Goal: Task Accomplishment & Management: Manage account settings

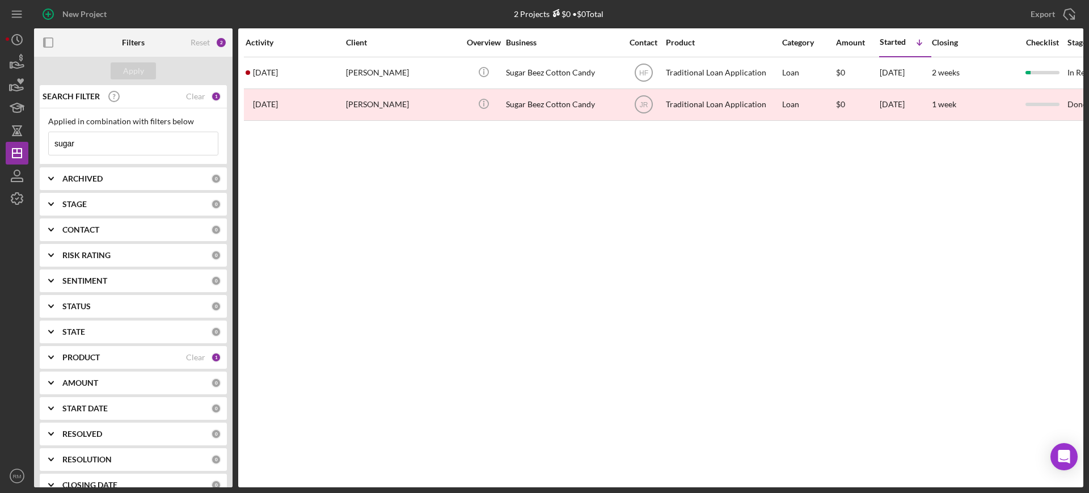
click at [127, 139] on input "sugar" at bounding box center [133, 143] width 169 height 23
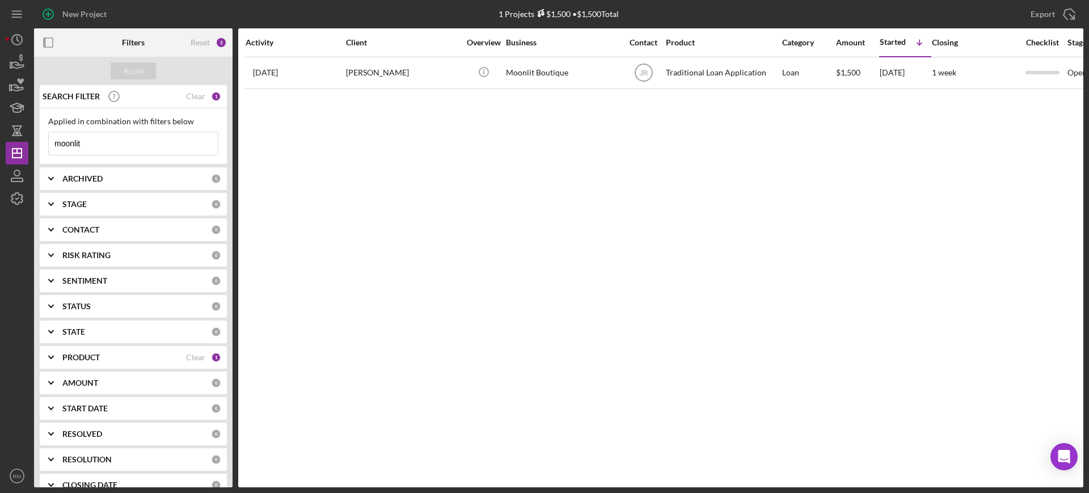
click at [113, 142] on input "moonlit" at bounding box center [133, 143] width 169 height 23
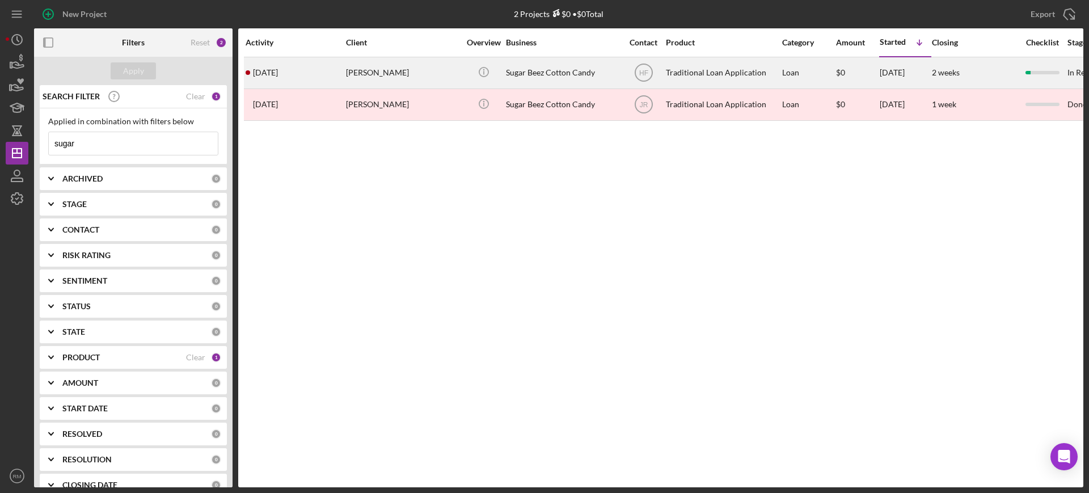
type input "sugar"
click at [373, 73] on div "[PERSON_NAME]" at bounding box center [402, 73] width 113 height 30
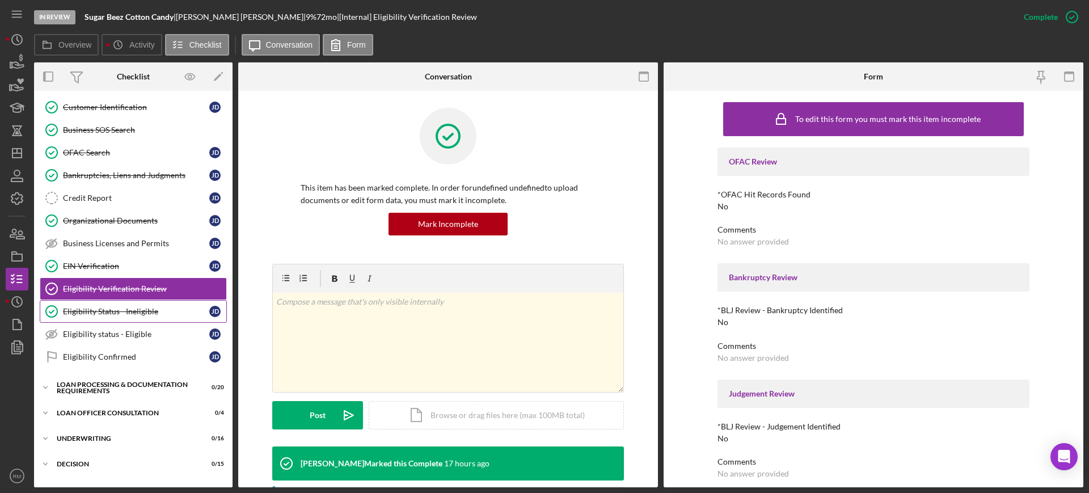
scroll to position [219, 0]
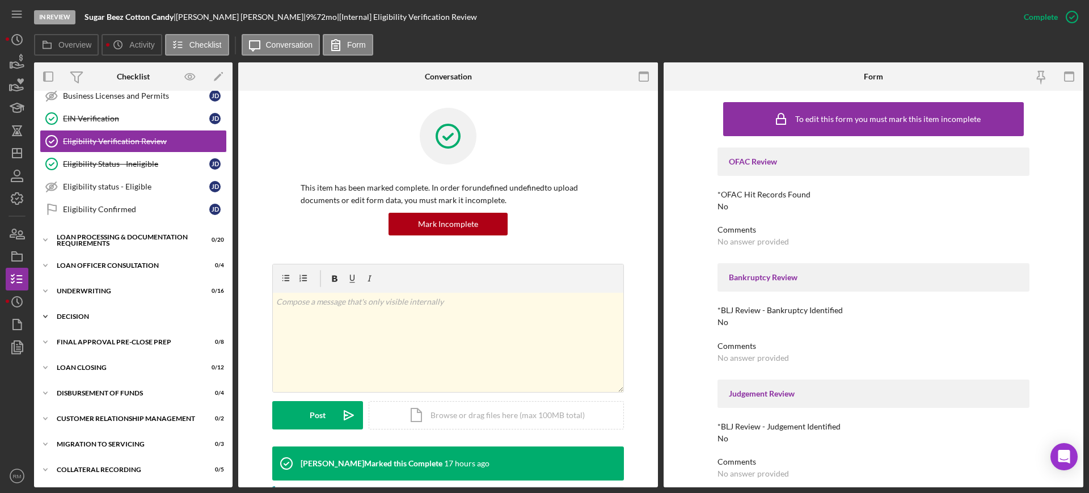
click at [83, 308] on div "Icon/Expander Decision 0 / 15" at bounding box center [133, 316] width 198 height 23
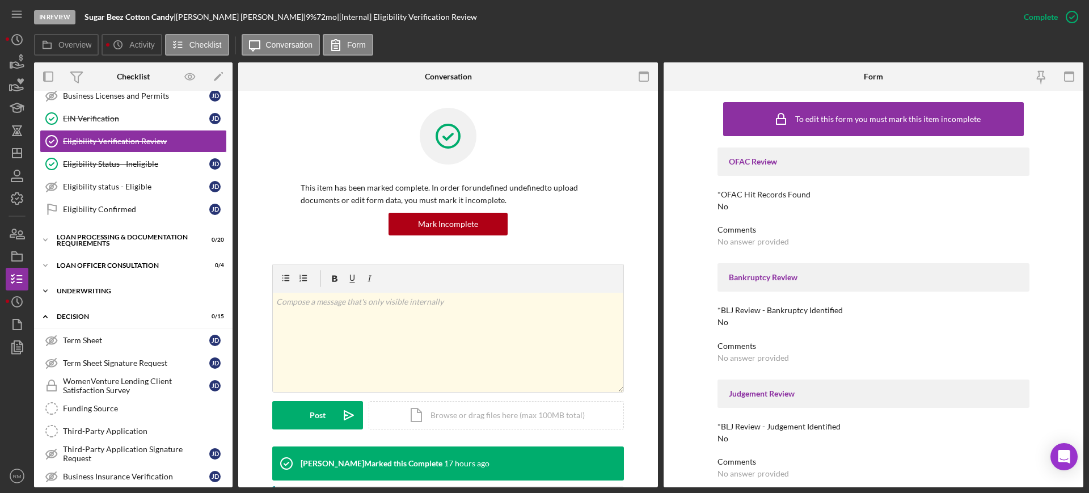
click at [113, 282] on div "Icon/Expander Underwriting 0 / 16" at bounding box center [133, 291] width 198 height 23
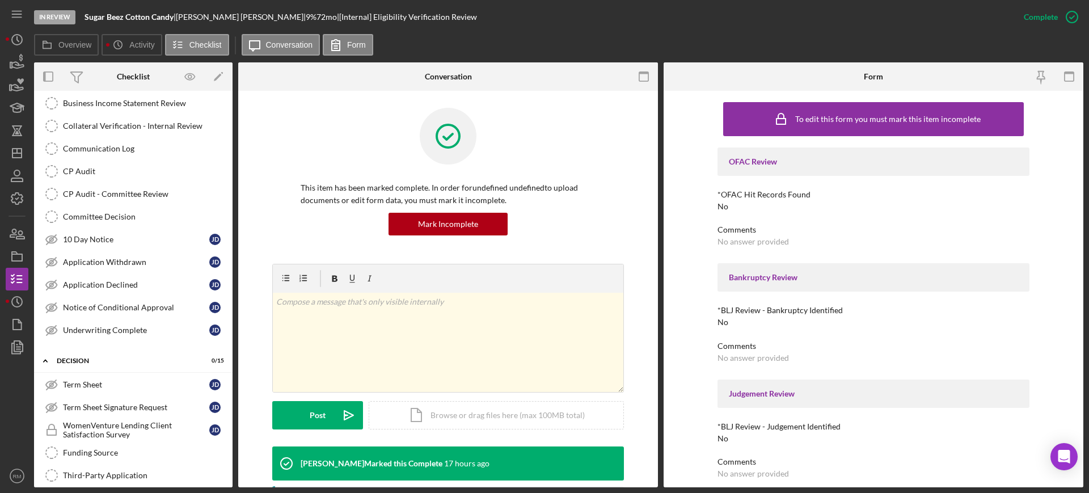
scroll to position [537, 0]
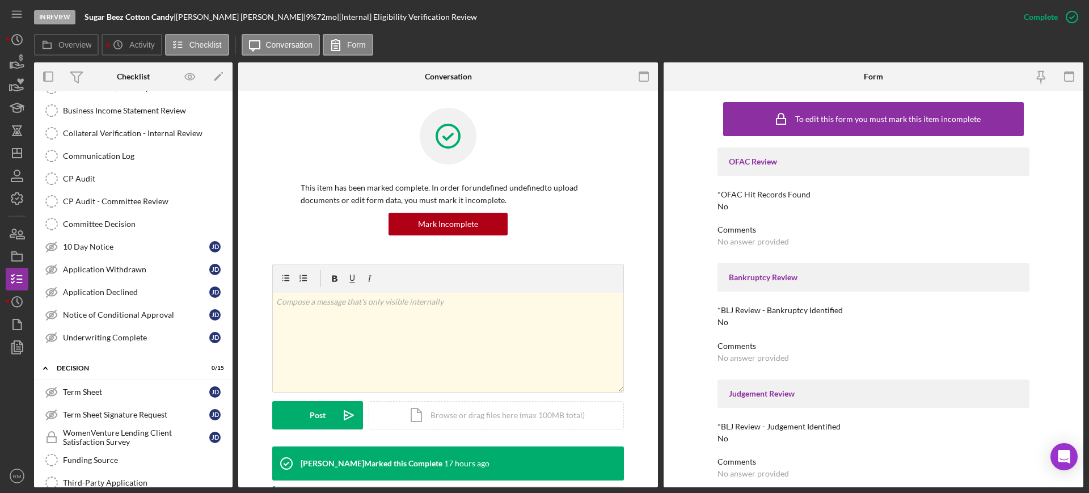
click at [113, 282] on link "Application Declined Application Declined [PERSON_NAME]" at bounding box center [133, 292] width 187 height 23
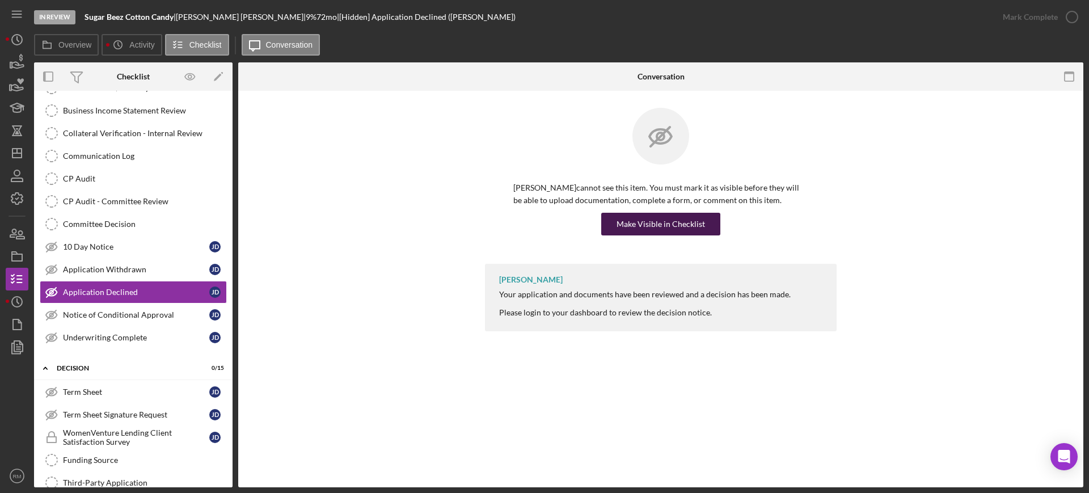
click at [631, 214] on div "Make Visible in Checklist" at bounding box center [660, 224] width 88 height 23
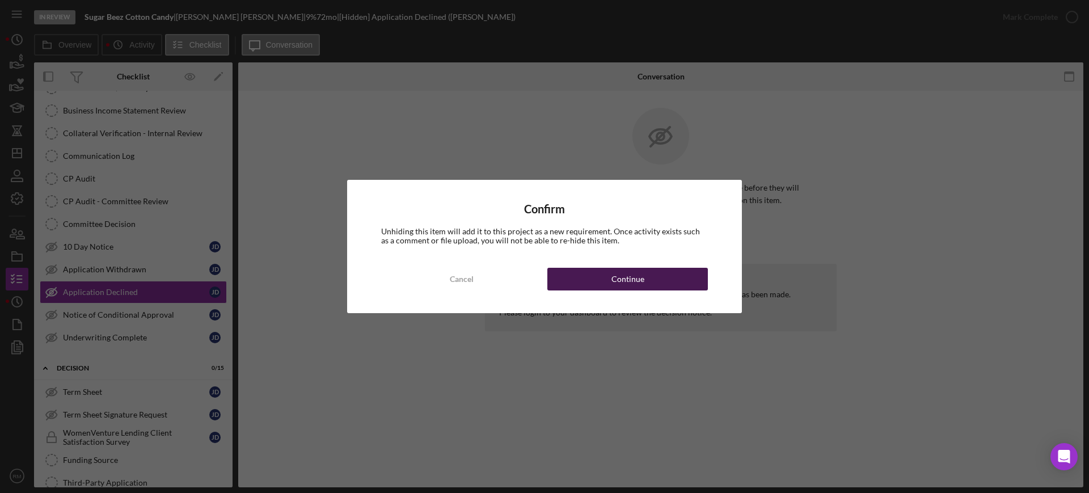
click at [623, 272] on div "Continue" at bounding box center [627, 279] width 33 height 23
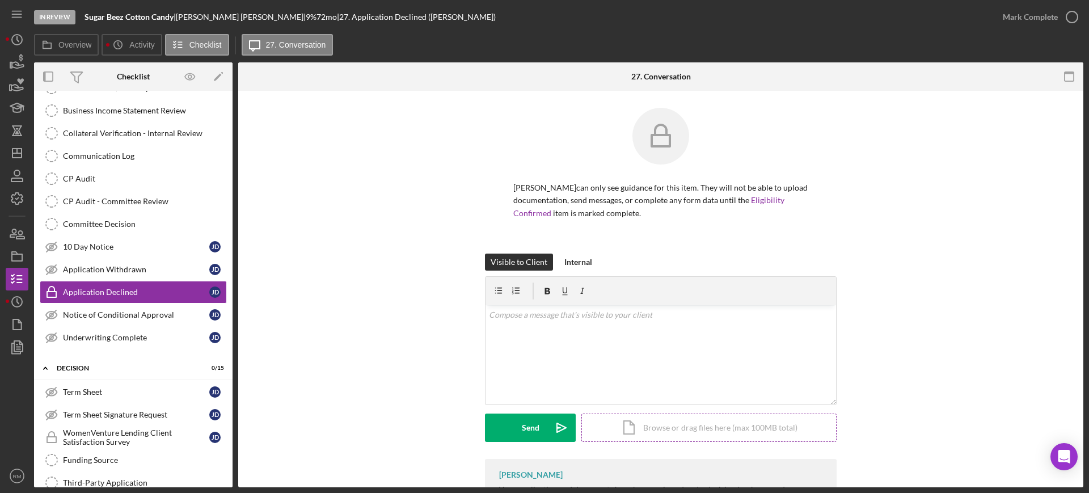
click at [615, 224] on div "[PERSON_NAME] can only see guidance for this item. They will not be able to upl…" at bounding box center [661, 181] width 352 height 146
click at [586, 337] on div "v Color teal Color pink Remove color Add row above Add row below Add column bef…" at bounding box center [660, 354] width 350 height 99
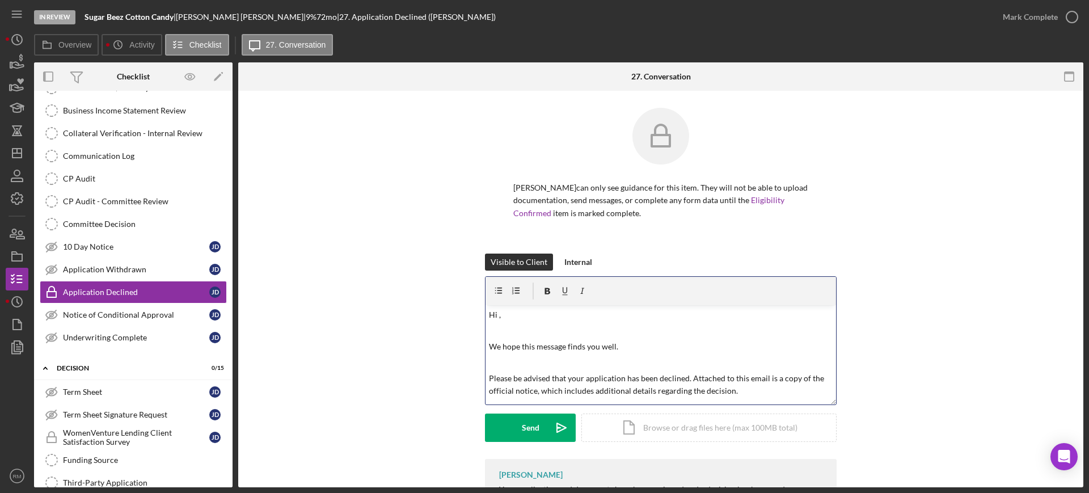
click at [562, 331] on p at bounding box center [661, 330] width 344 height 12
click at [629, 425] on div "Icon/Document Browse or drag files here (max 100MB total) Tap to choose files o…" at bounding box center [708, 427] width 255 height 28
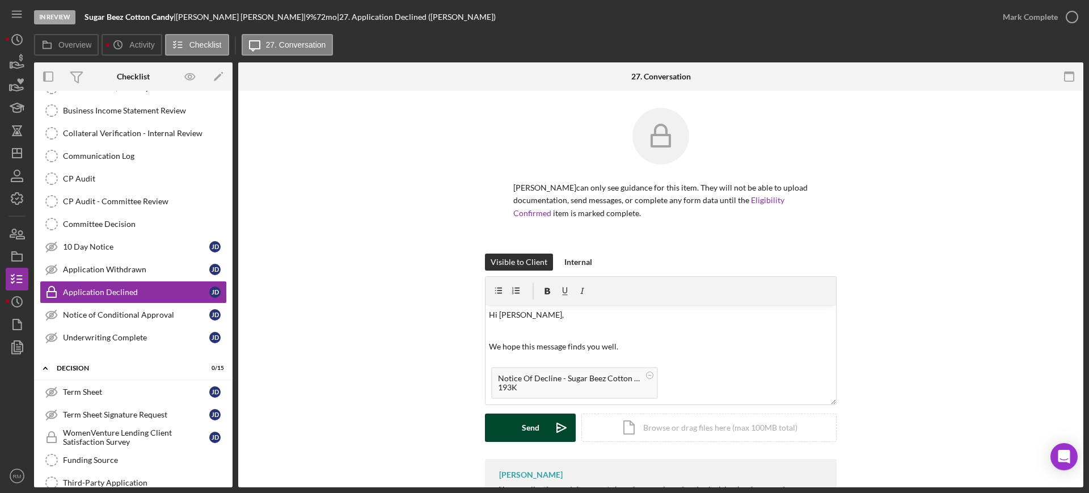
click at [530, 429] on div "Send" at bounding box center [531, 427] width 18 height 28
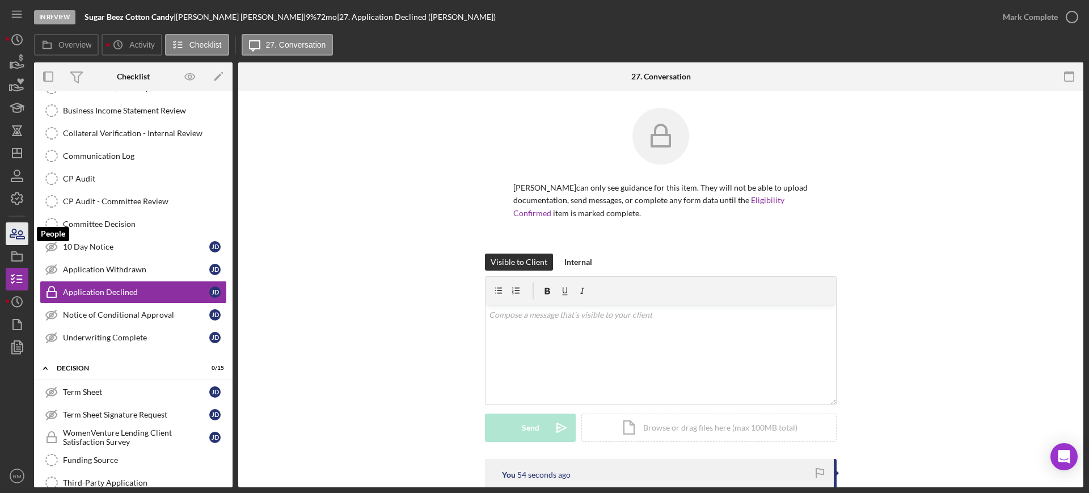
click at [15, 231] on icon "button" at bounding box center [17, 233] width 28 height 28
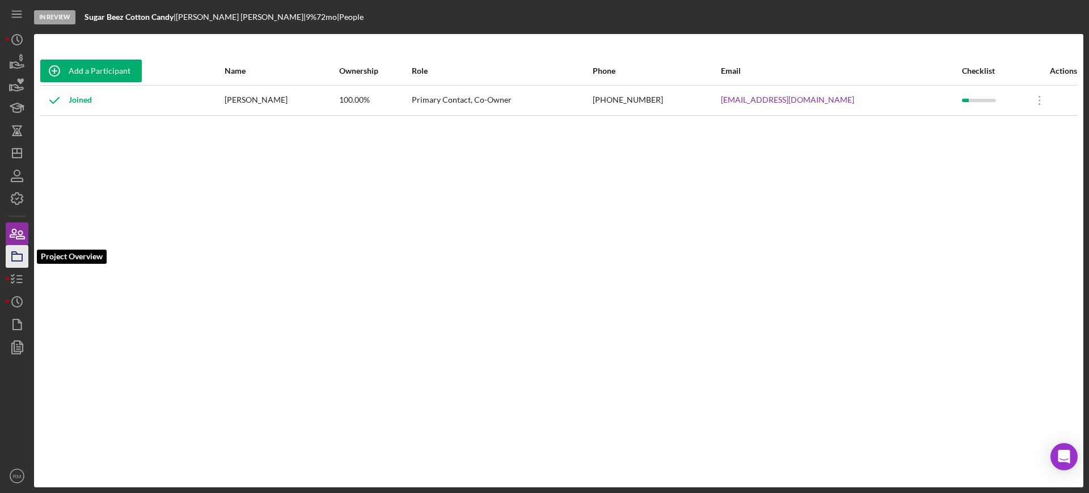
click at [18, 262] on icon "button" at bounding box center [17, 256] width 28 height 28
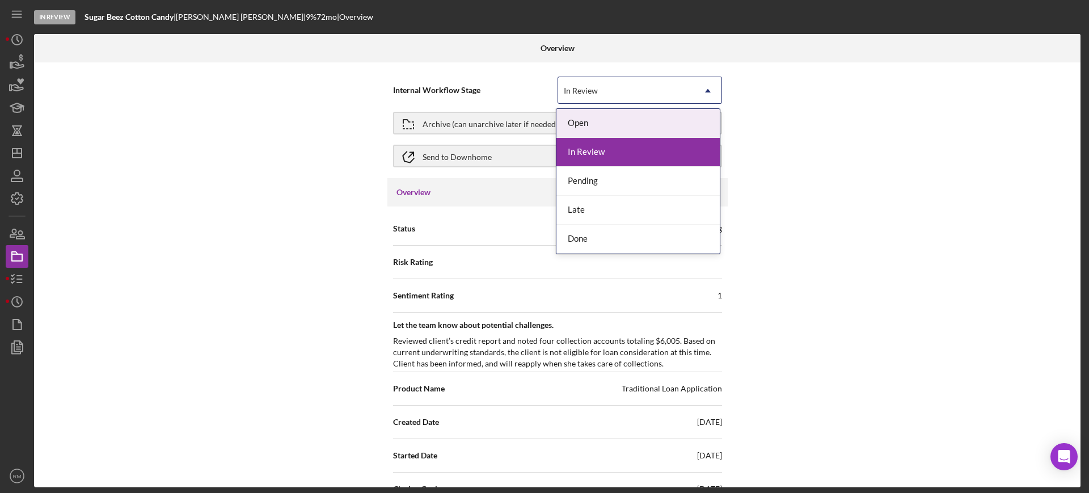
click at [592, 88] on div "In Review" at bounding box center [581, 90] width 34 height 9
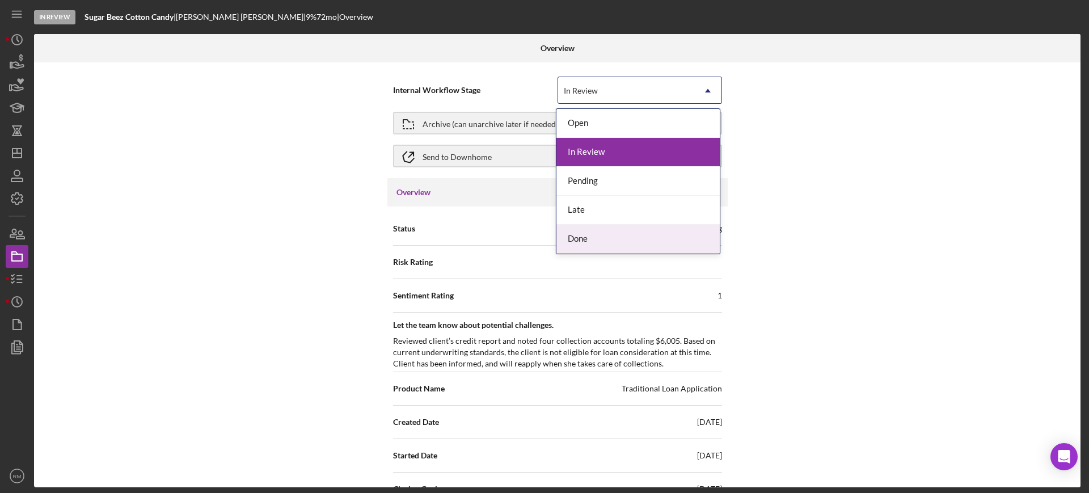
click at [582, 238] on div "Done" at bounding box center [637, 239] width 163 height 29
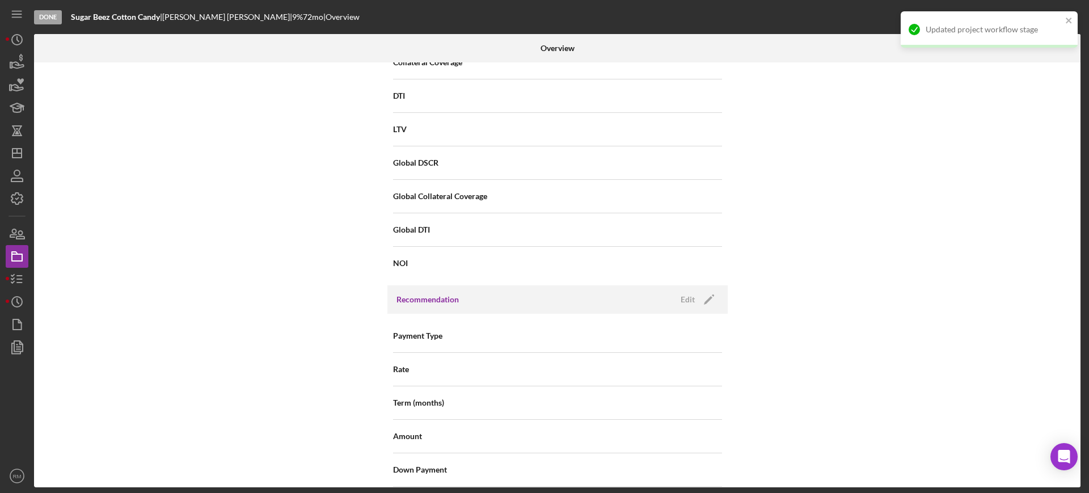
scroll to position [1189, 0]
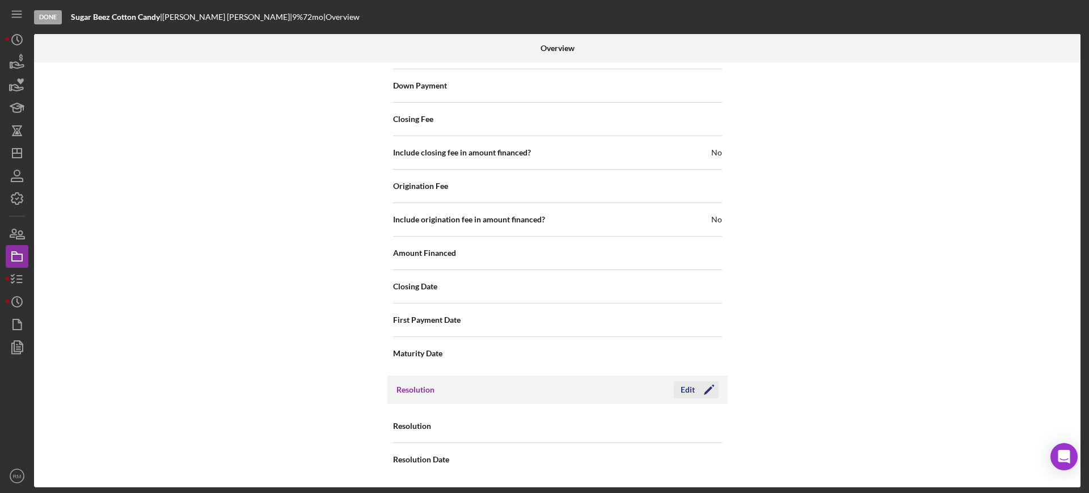
click at [688, 389] on div "Edit" at bounding box center [687, 389] width 14 height 17
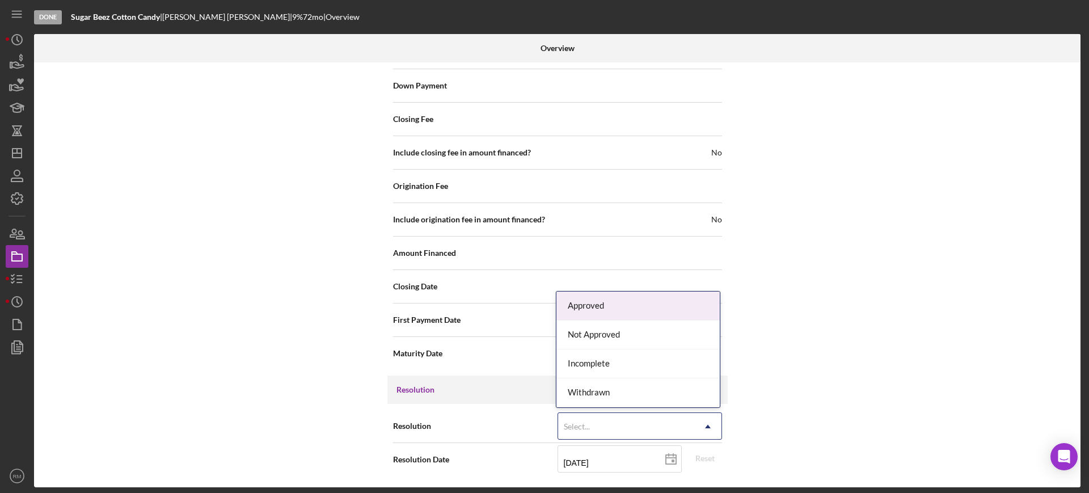
click at [632, 413] on div "Select..." at bounding box center [626, 426] width 136 height 26
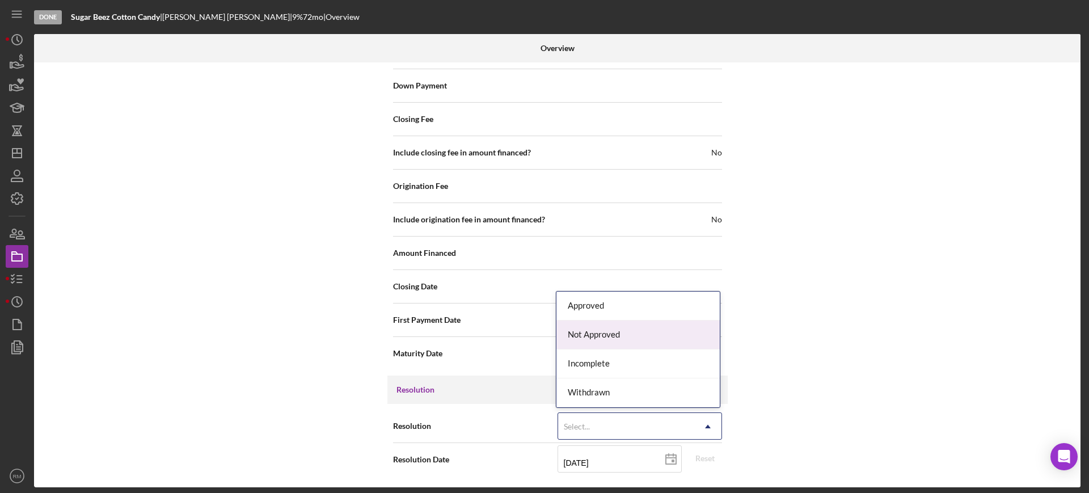
click at [603, 344] on div "Not Approved" at bounding box center [637, 334] width 163 height 29
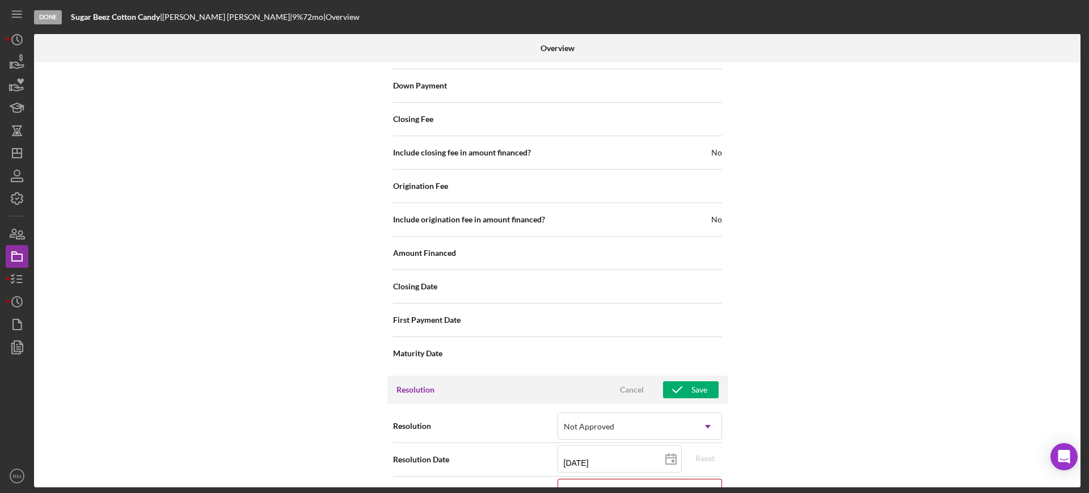
scroll to position [1262, 0]
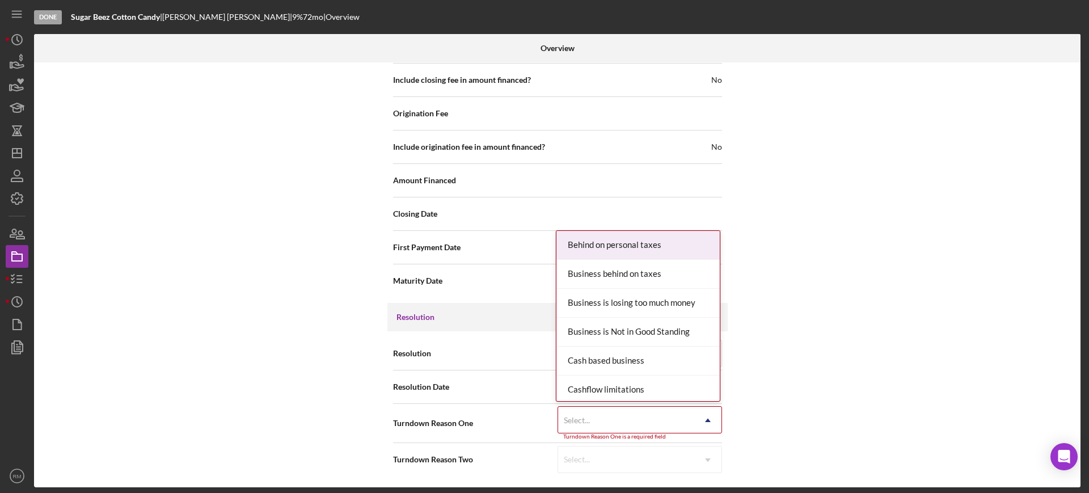
click at [622, 421] on div "Select..." at bounding box center [626, 420] width 136 height 26
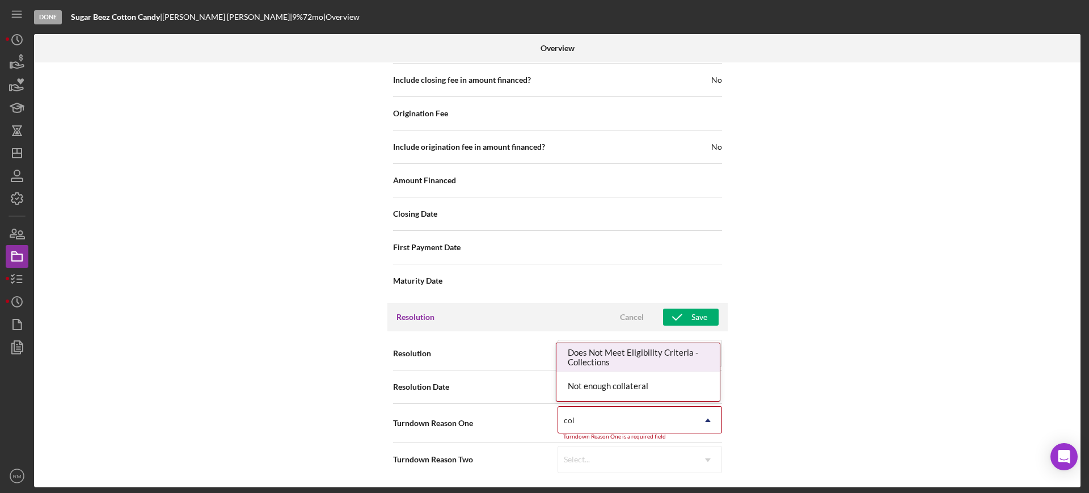
type input "coll"
click at [640, 353] on div "Does Not Meet Eligibility Criteria - Collections" at bounding box center [637, 357] width 163 height 29
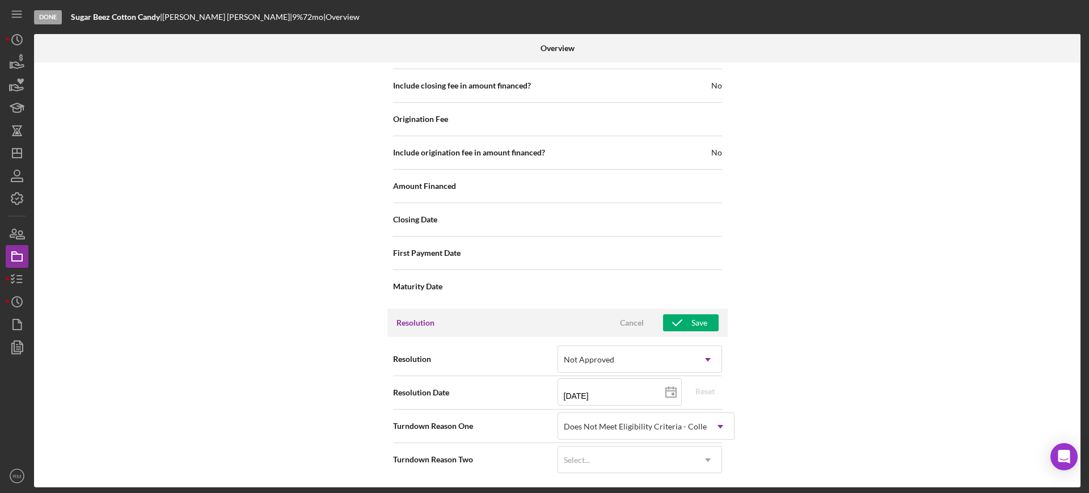
scroll to position [1256, 0]
click at [685, 328] on icon "button" at bounding box center [677, 322] width 28 height 28
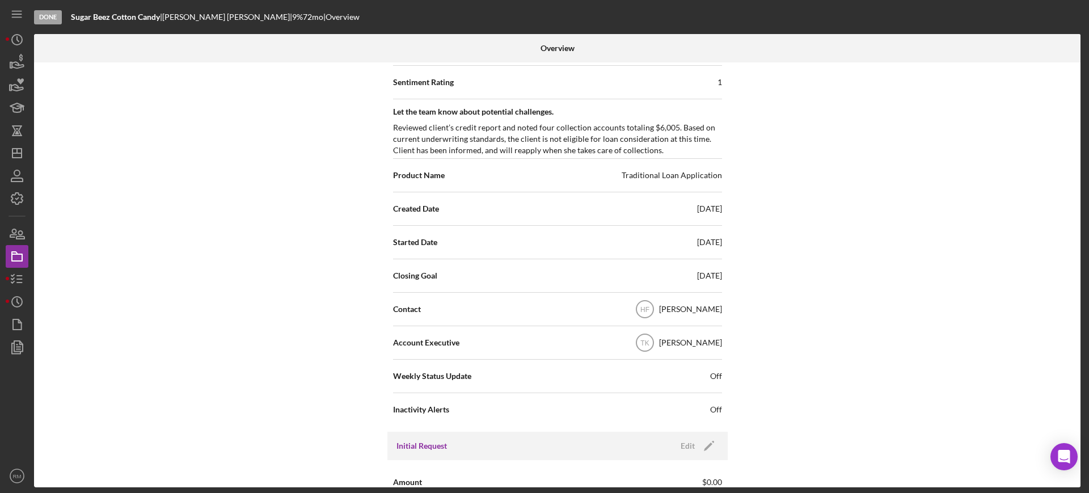
scroll to position [0, 0]
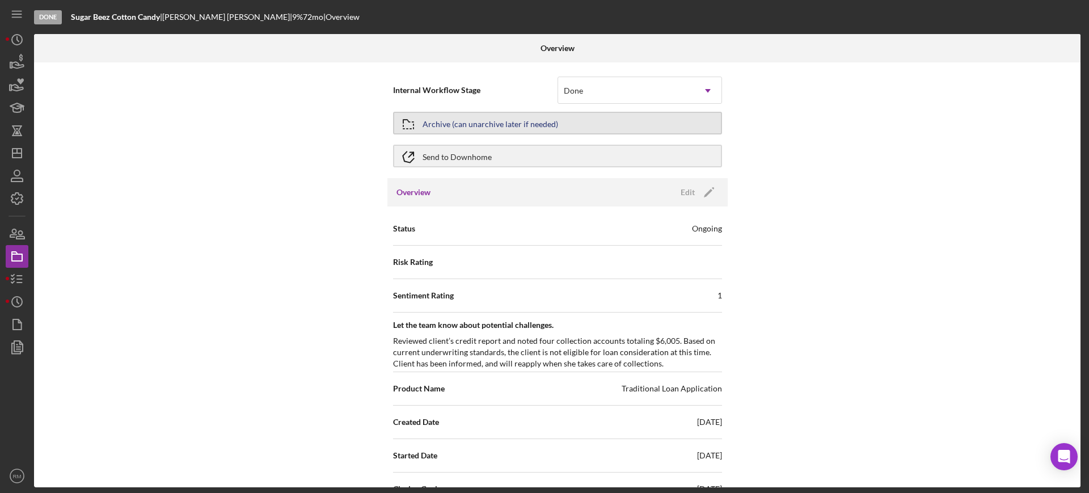
click at [508, 127] on div "Archive (can unarchive later if needed)" at bounding box center [490, 123] width 136 height 20
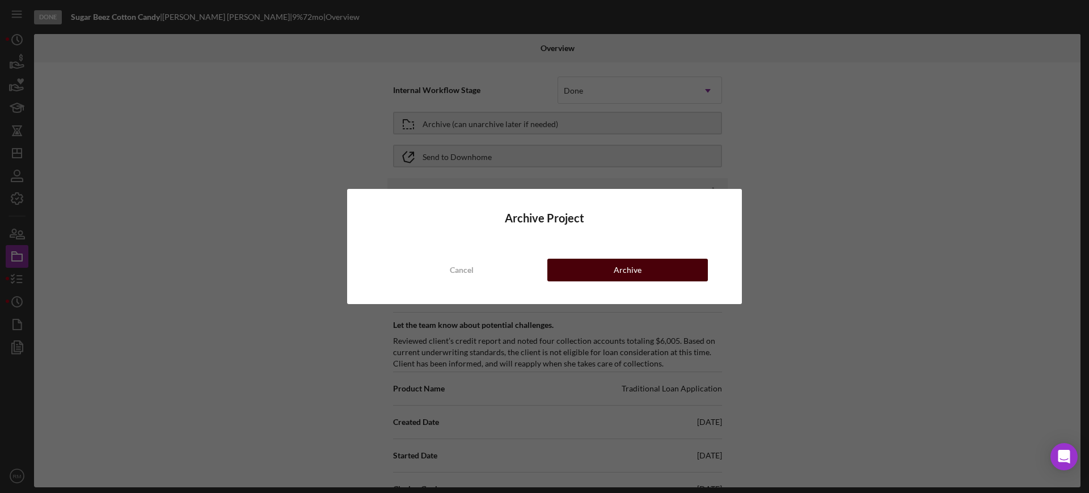
click at [590, 273] on button "Archive" at bounding box center [627, 270] width 160 height 23
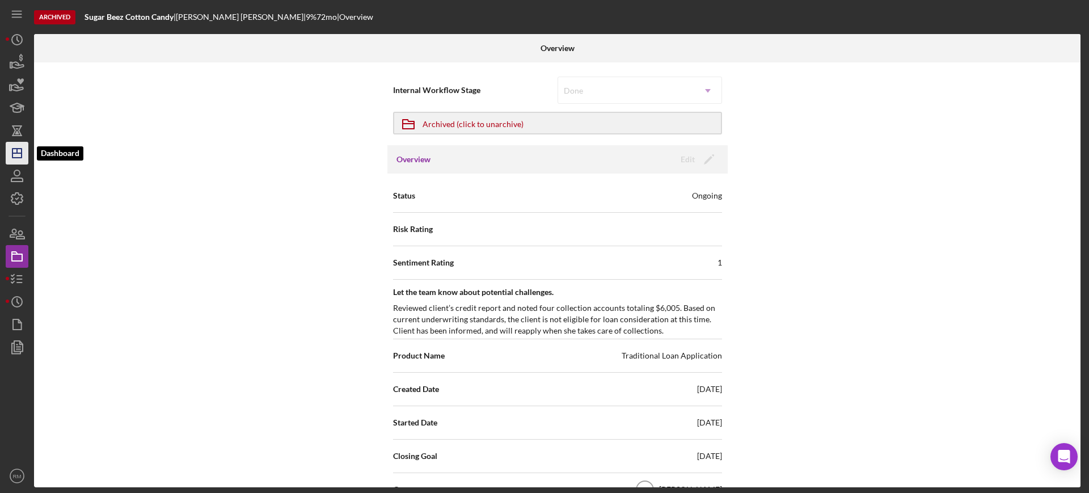
click at [21, 149] on polygon "button" at bounding box center [16, 153] width 9 height 9
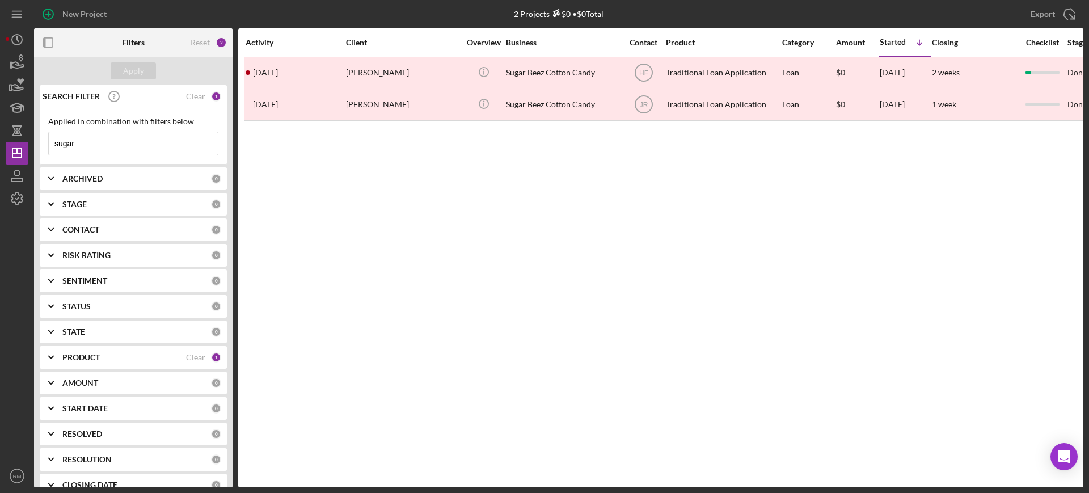
click at [103, 143] on input "sugar" at bounding box center [133, 143] width 169 height 23
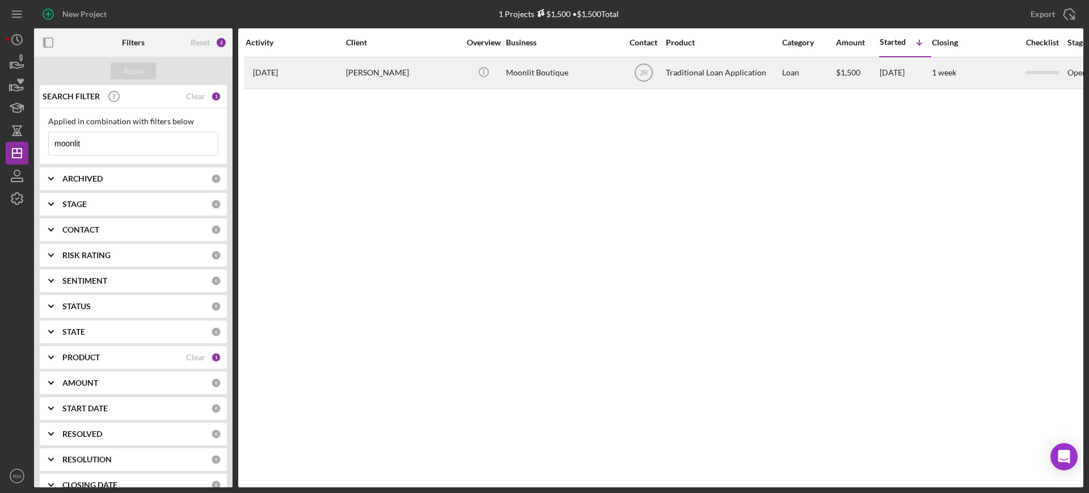
type input "moonlit"
click at [391, 63] on div "[PERSON_NAME]" at bounding box center [402, 73] width 113 height 30
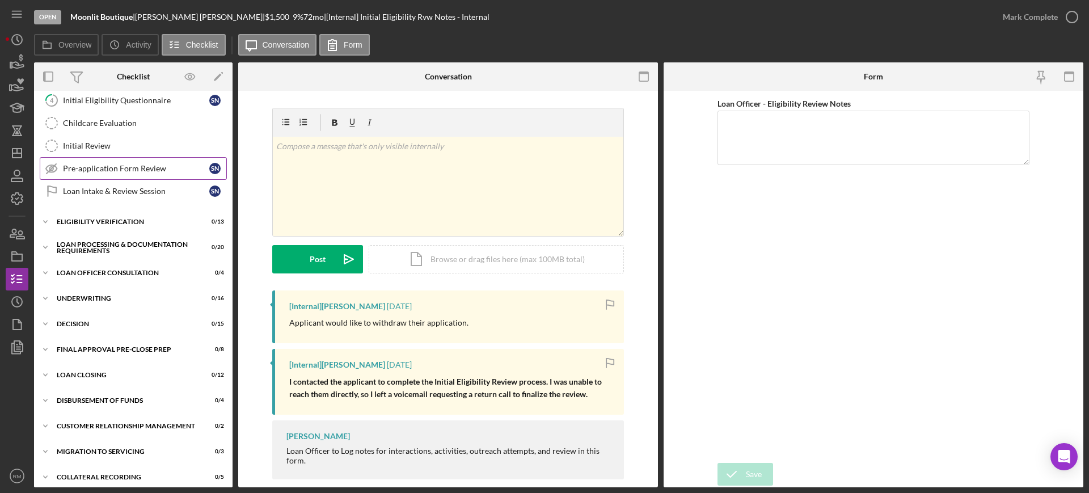
scroll to position [146, 0]
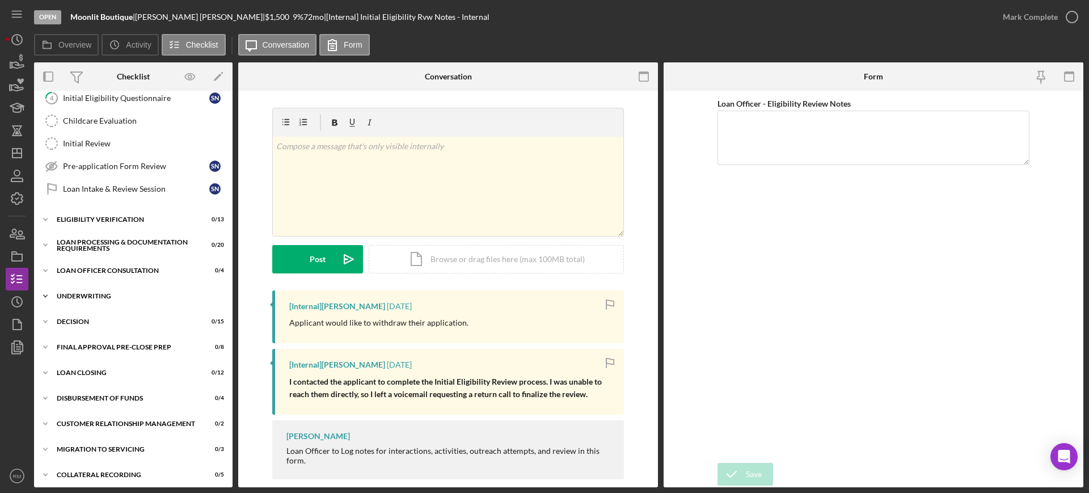
click at [95, 295] on div "Underwriting" at bounding box center [138, 296] width 162 height 7
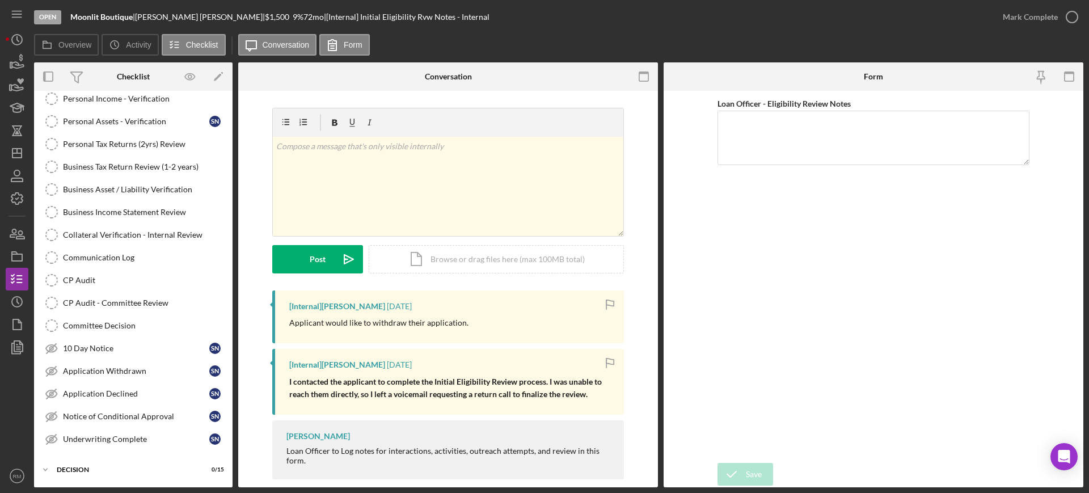
scroll to position [408, 0]
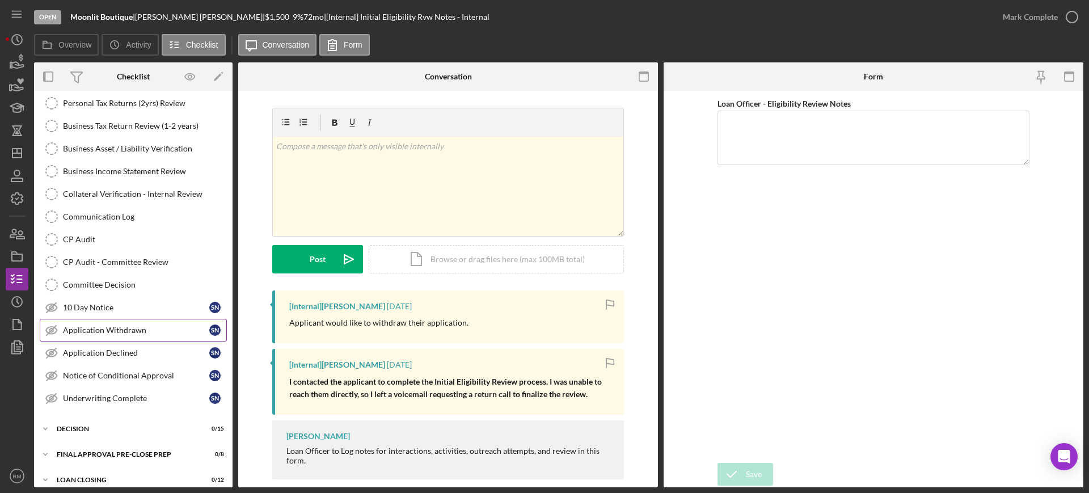
click at [98, 324] on link "Application Withdrawn Application Withdrawn S N" at bounding box center [133, 330] width 187 height 23
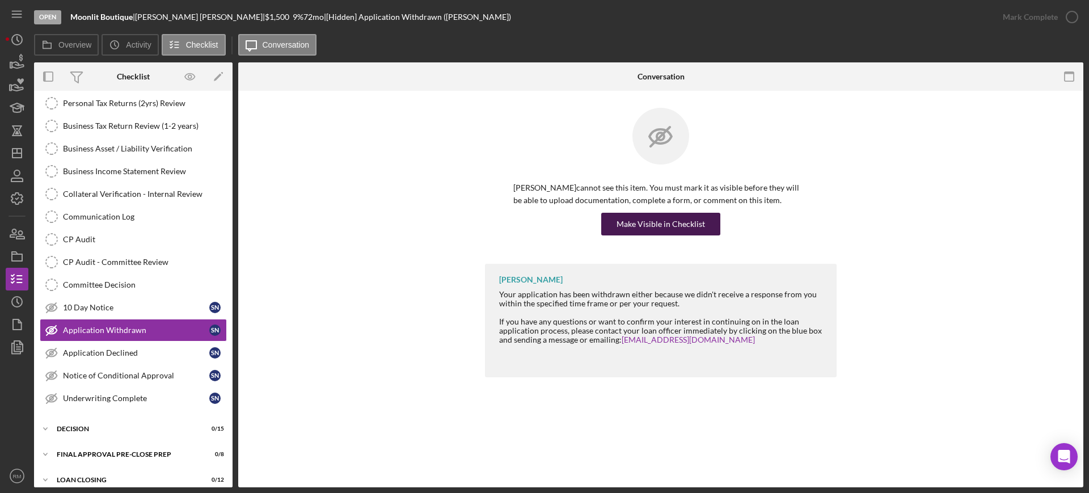
click at [653, 233] on div "Make Visible in Checklist" at bounding box center [660, 224] width 88 height 23
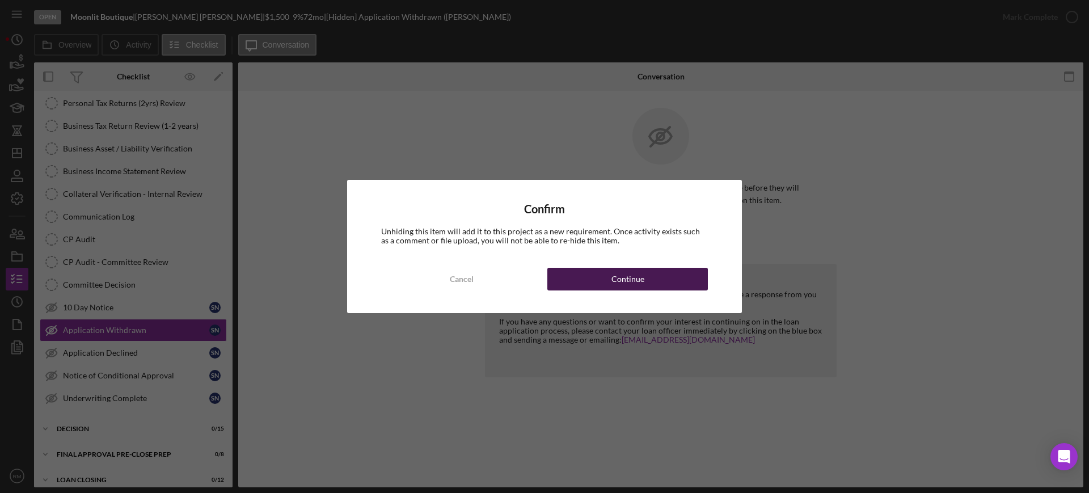
click at [616, 284] on div "Continue" at bounding box center [627, 279] width 33 height 23
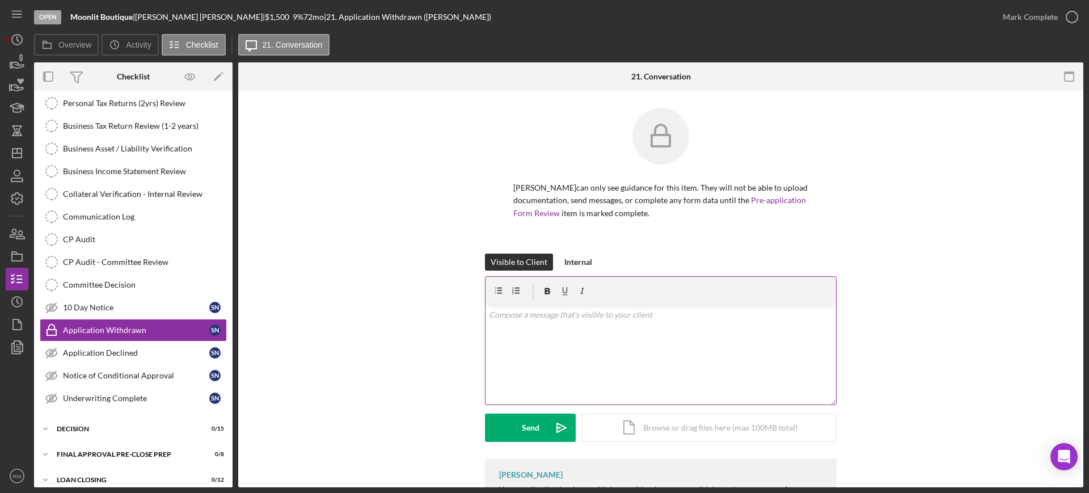
click at [601, 210] on p "[PERSON_NAME] can only see guidance for this item. They will not be able to upl…" at bounding box center [660, 200] width 295 height 38
click at [590, 305] on div "v Color teal Color pink Remove color Add row above Add row below Add column bef…" at bounding box center [660, 354] width 350 height 99
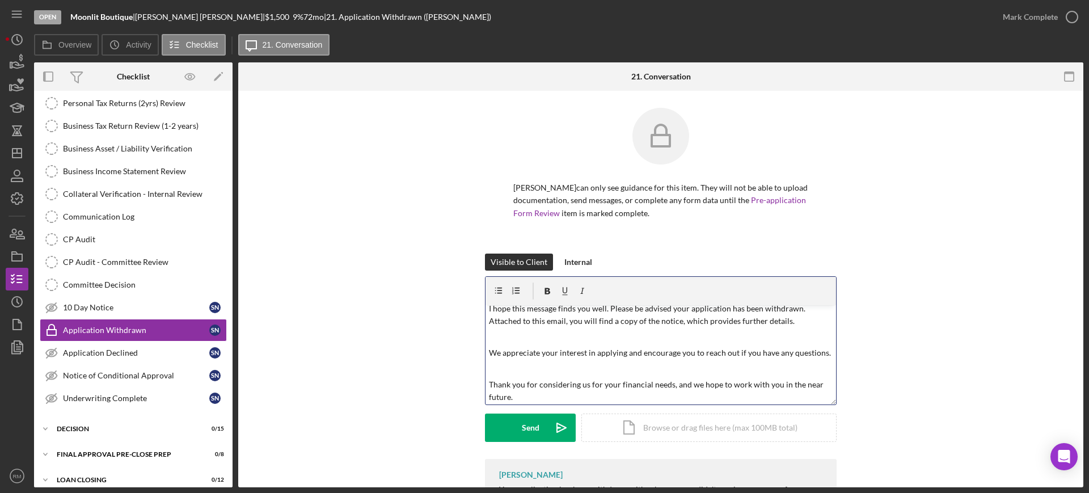
scroll to position [40, 0]
click at [641, 421] on div "Icon/Document Browse or drag files here (max 100MB total) Tap to choose files o…" at bounding box center [708, 427] width 255 height 28
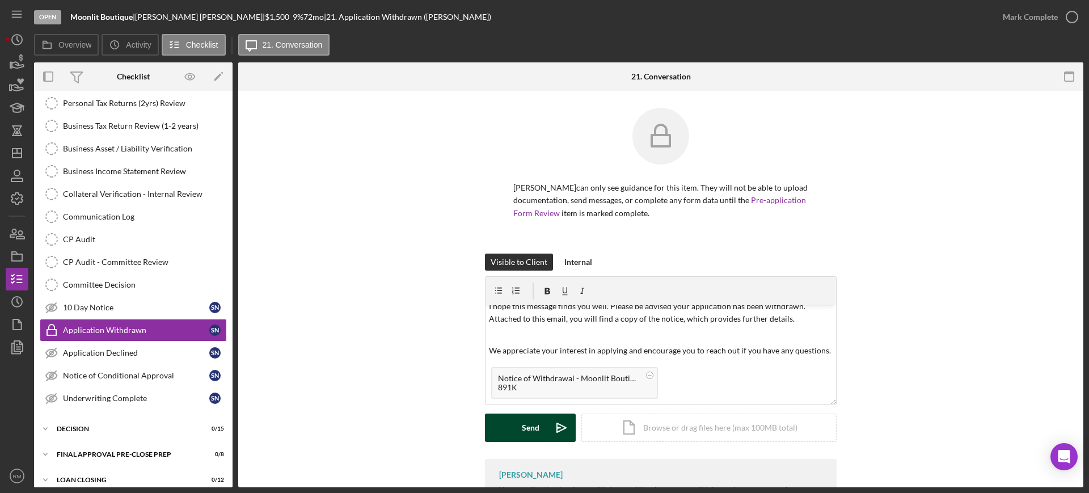
click at [498, 432] on button "Send Icon/icon-invite-send" at bounding box center [530, 427] width 91 height 28
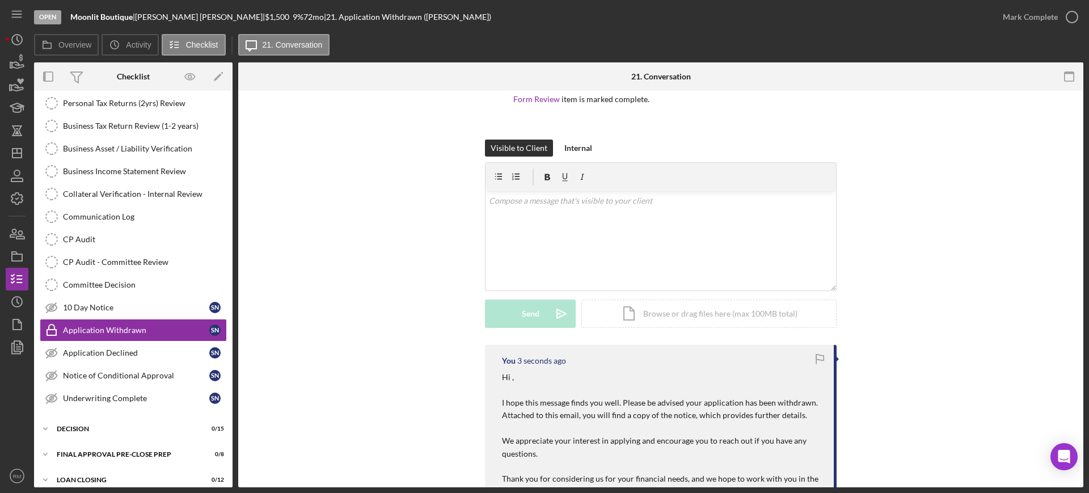
scroll to position [0, 0]
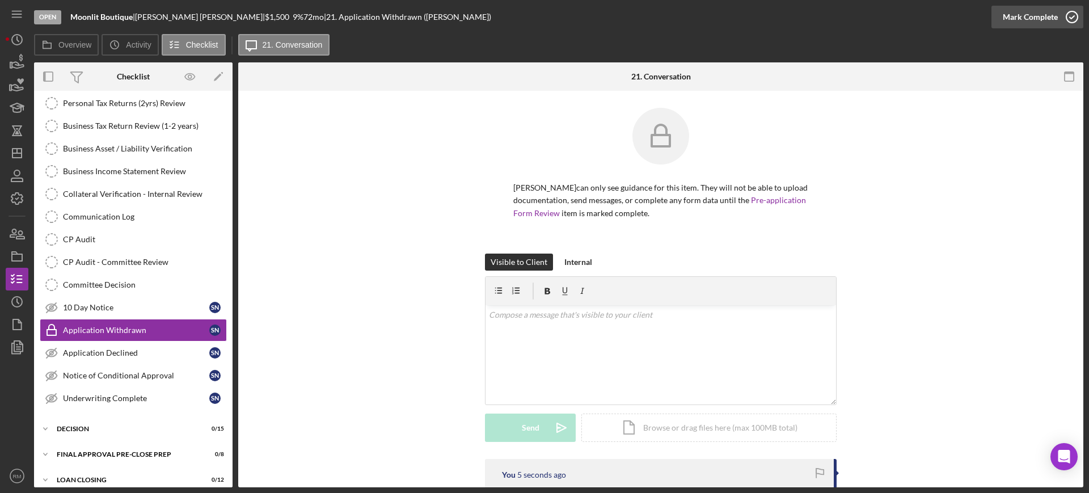
click at [1002, 24] on button "Mark Complete" at bounding box center [1037, 17] width 92 height 23
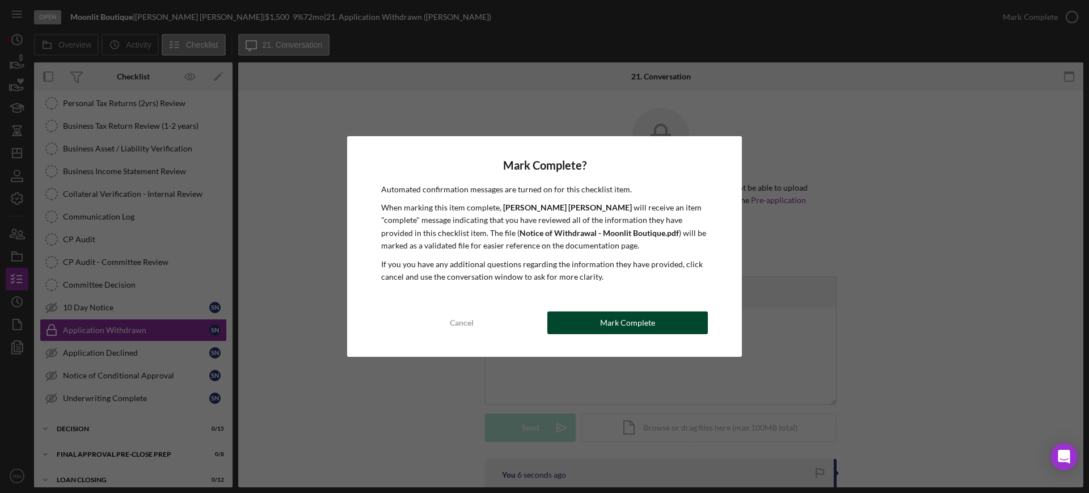
click at [630, 315] on div "Mark Complete" at bounding box center [627, 322] width 55 height 23
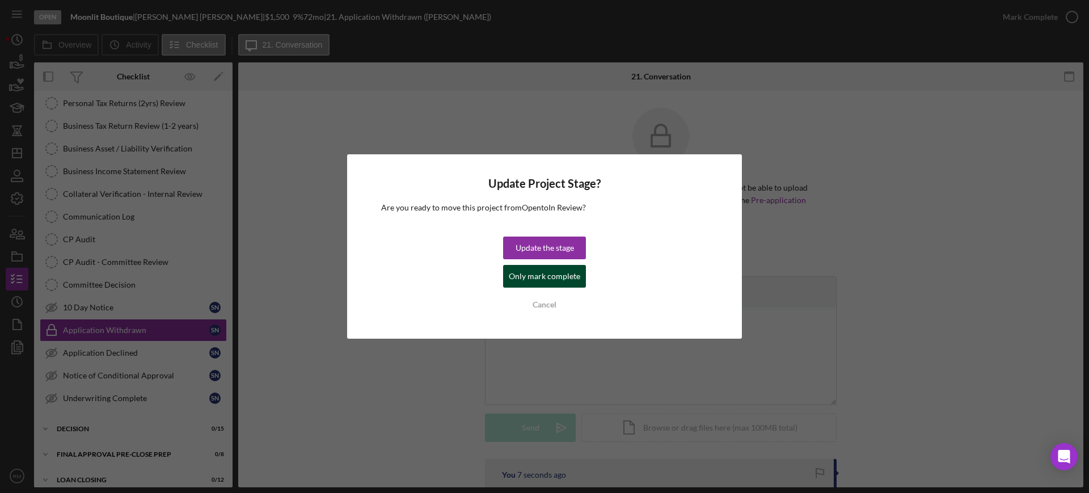
click at [550, 279] on div "Only mark complete" at bounding box center [544, 276] width 71 height 23
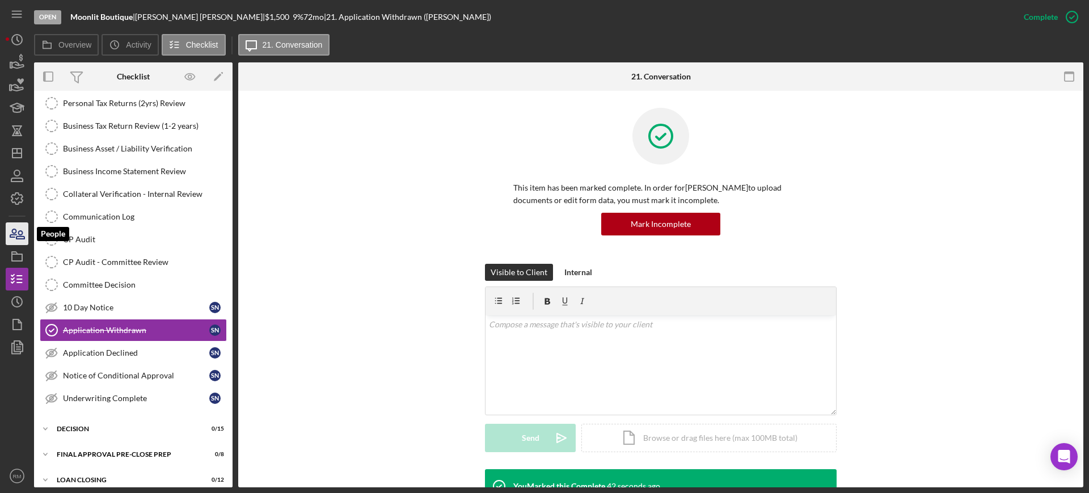
click at [17, 227] on icon "button" at bounding box center [17, 233] width 28 height 28
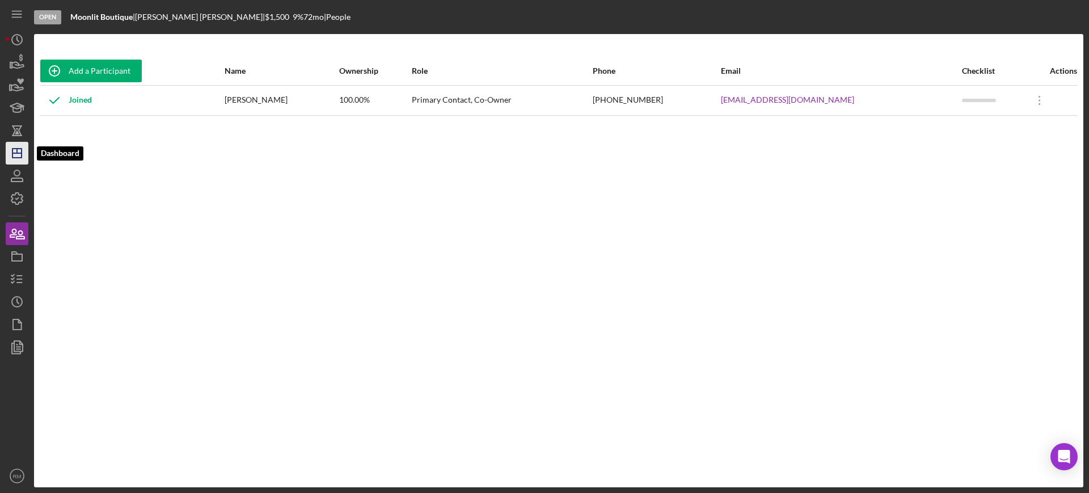
click at [18, 150] on icon "Icon/Dashboard" at bounding box center [17, 153] width 28 height 28
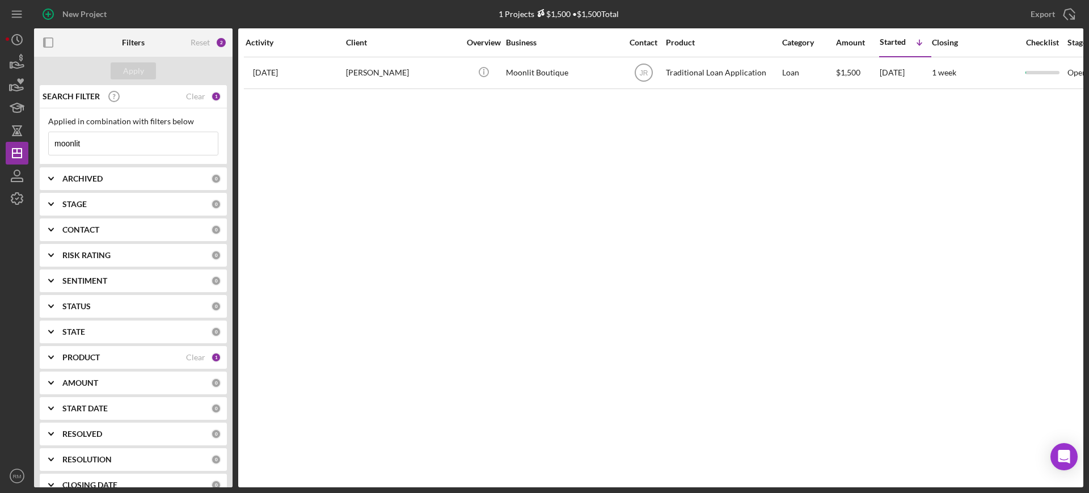
click at [126, 141] on input "moonlit" at bounding box center [133, 143] width 169 height 23
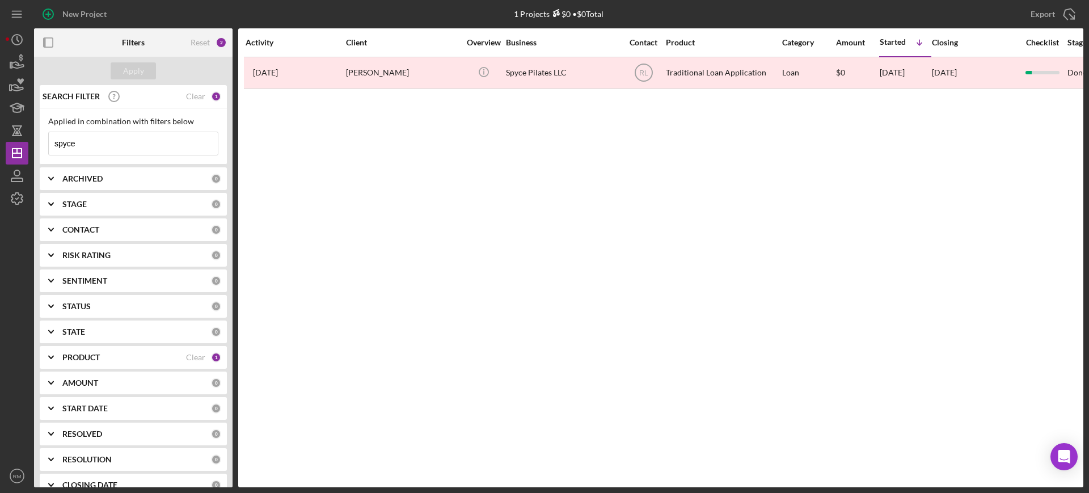
click at [134, 150] on input "spyce" at bounding box center [133, 143] width 169 height 23
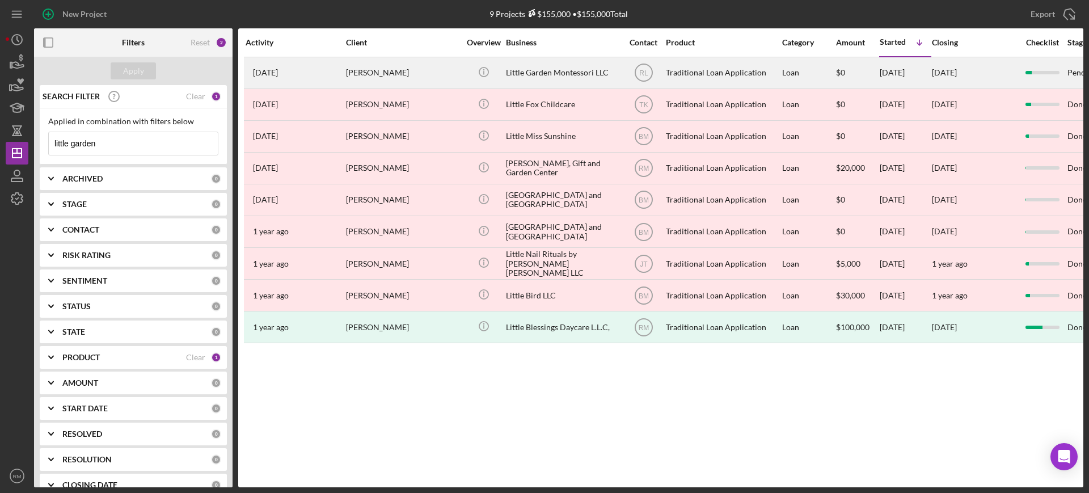
type input "little garden"
click at [359, 82] on div "[PERSON_NAME]" at bounding box center [402, 73] width 113 height 30
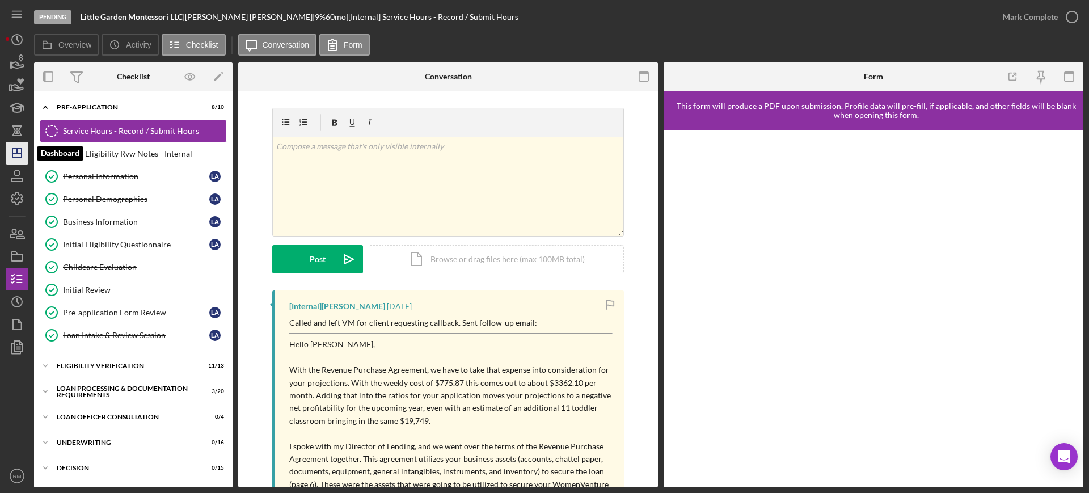
click at [22, 153] on line "button" at bounding box center [16, 153] width 9 height 0
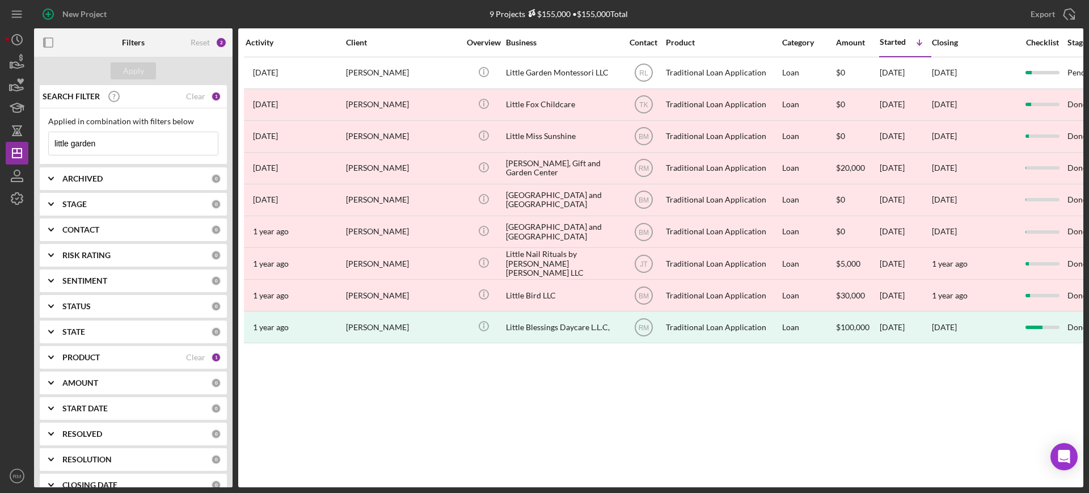
click at [113, 146] on input "little garden" at bounding box center [133, 143] width 169 height 23
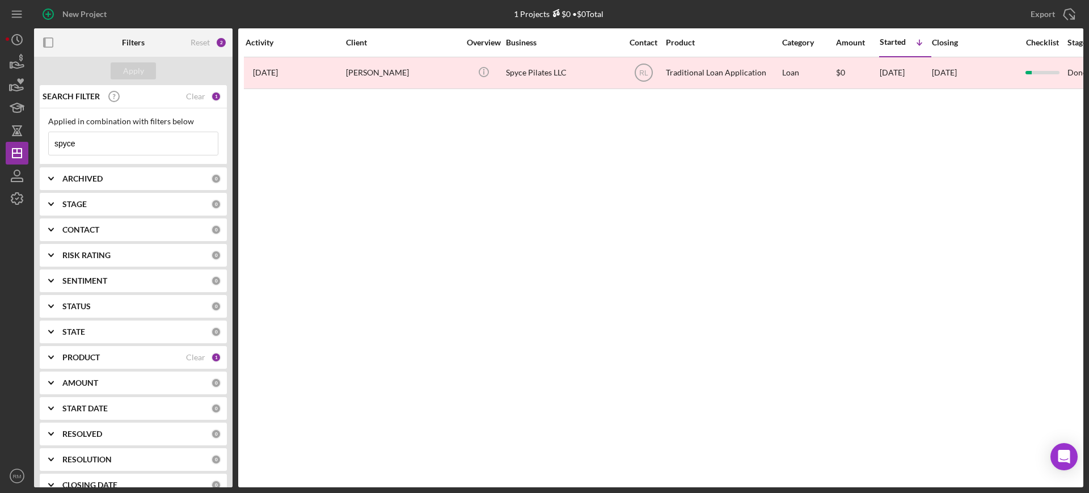
click at [179, 141] on input "spyce" at bounding box center [133, 143] width 169 height 23
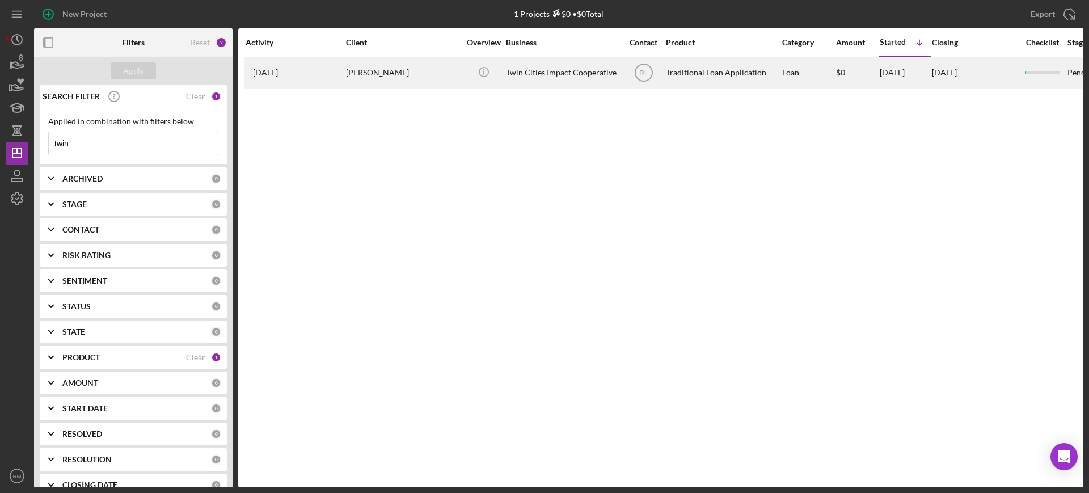
type input "twin"
click at [420, 60] on div "[PERSON_NAME]" at bounding box center [402, 73] width 113 height 30
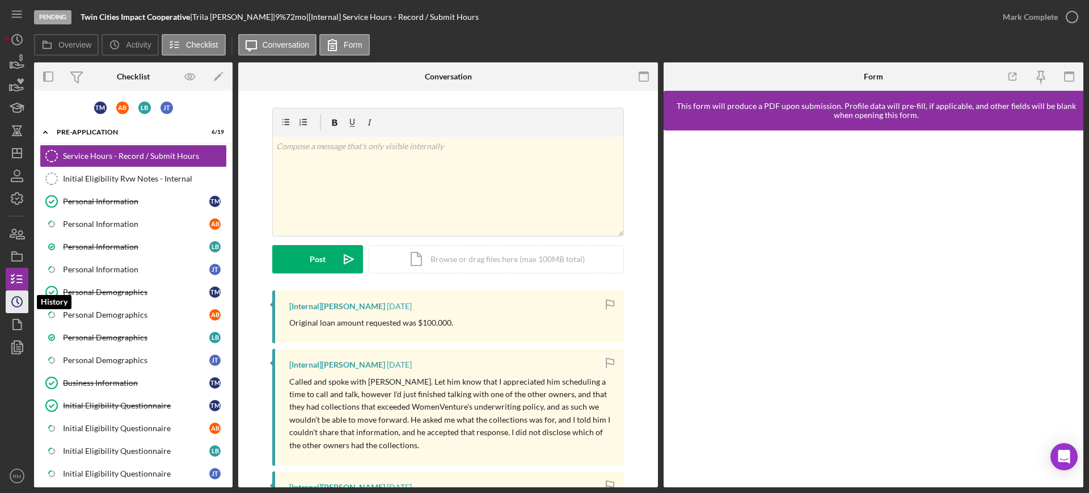
click at [15, 291] on icon "Icon/History" at bounding box center [17, 301] width 28 height 28
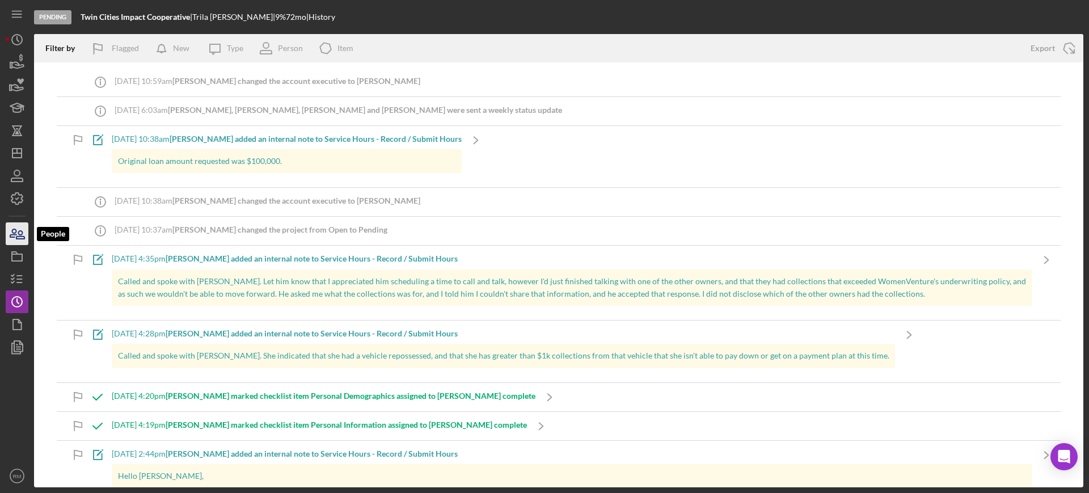
click at [6, 234] on icon "button" at bounding box center [17, 233] width 28 height 28
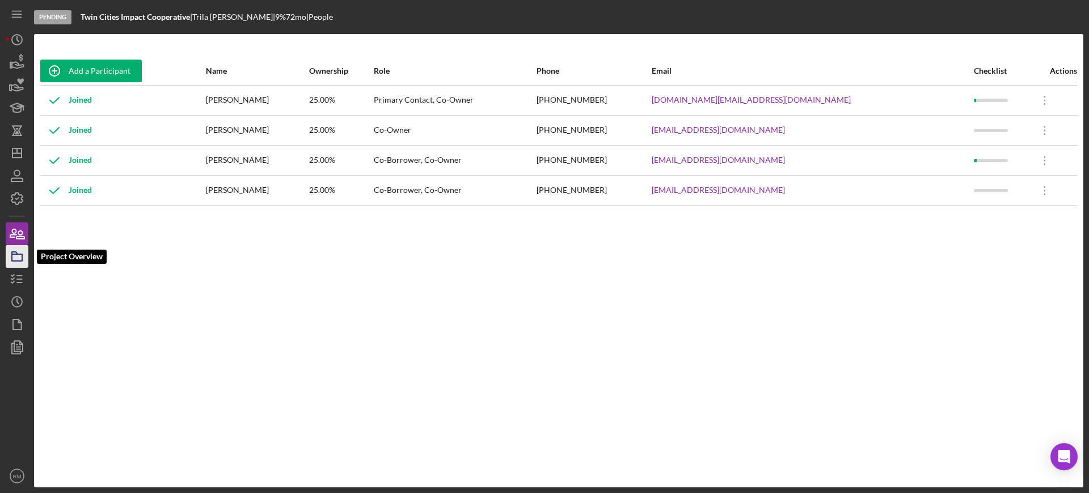
click at [22, 253] on icon "button" at bounding box center [17, 256] width 28 height 28
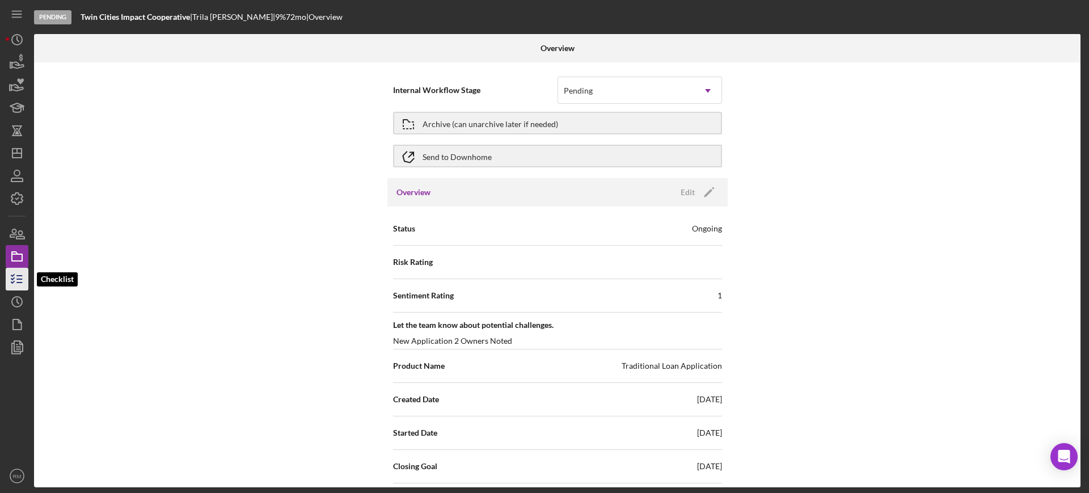
click at [22, 268] on icon "button" at bounding box center [17, 279] width 28 height 28
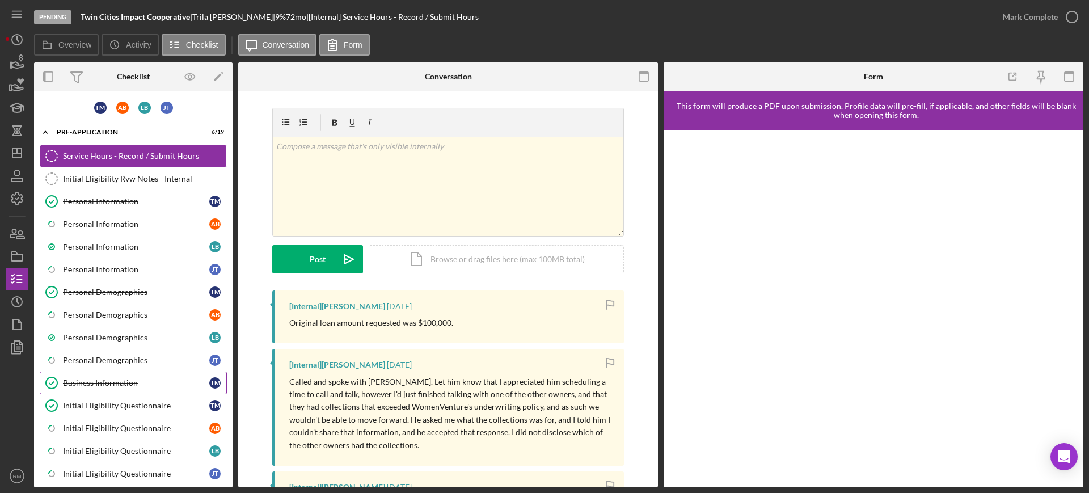
click at [85, 377] on link "Business Information Business Information T M" at bounding box center [133, 382] width 187 height 23
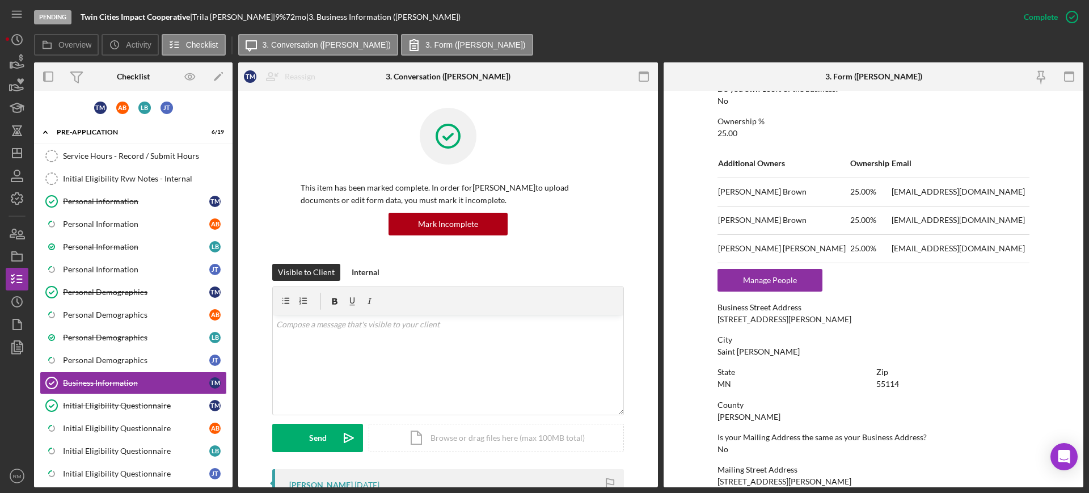
scroll to position [597, 0]
